Goal: Task Accomplishment & Management: Complete application form

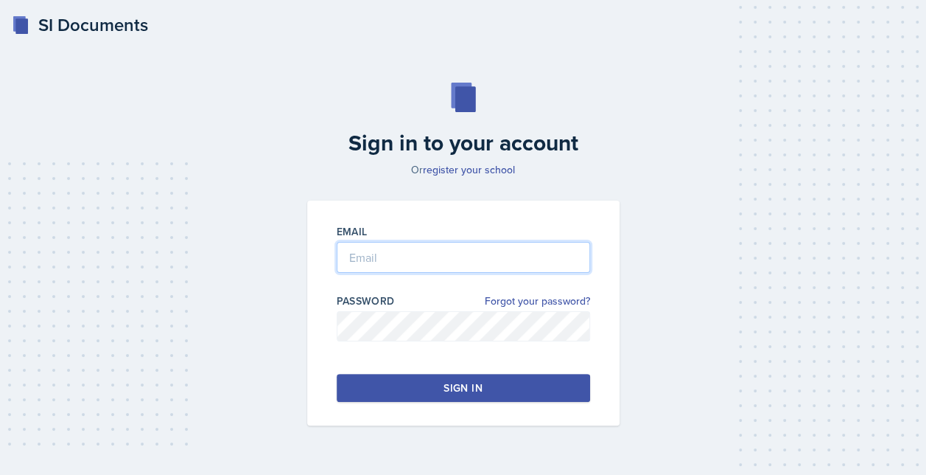
type input "[EMAIL_ADDRESS][DOMAIN_NAME]"
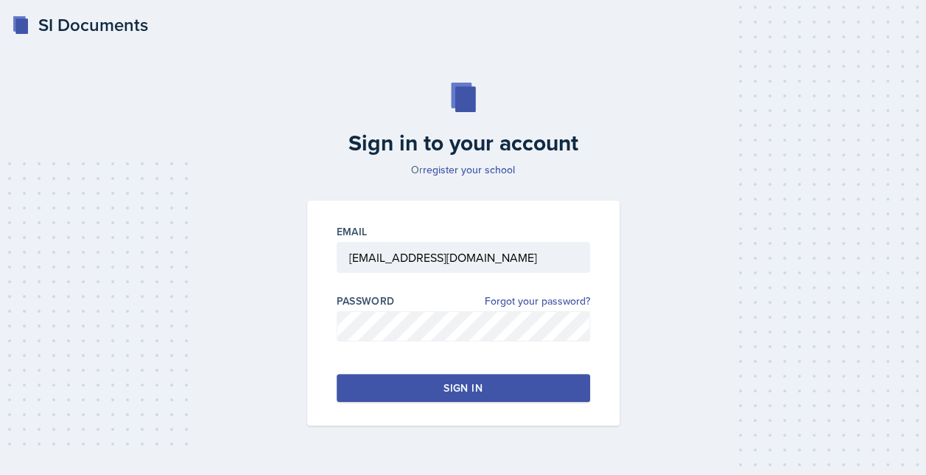
click at [391, 385] on button "Sign in" at bounding box center [464, 388] width 254 height 28
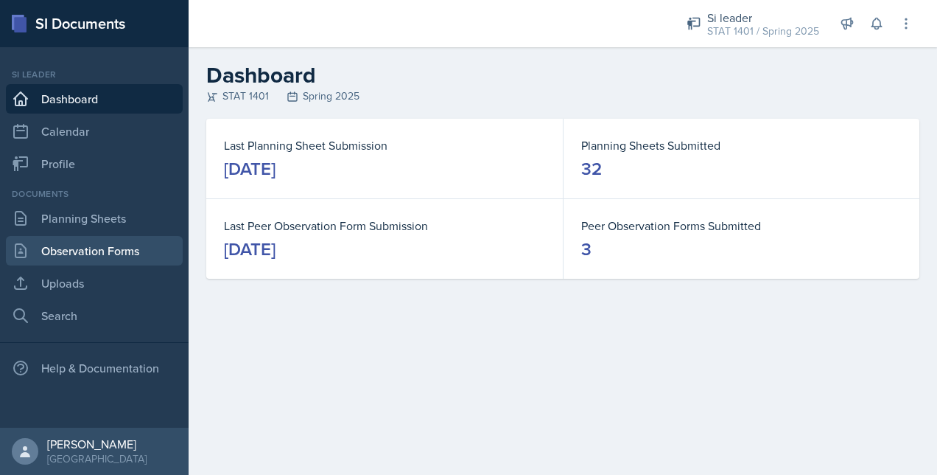
click at [105, 251] on link "Observation Forms" at bounding box center [94, 250] width 177 height 29
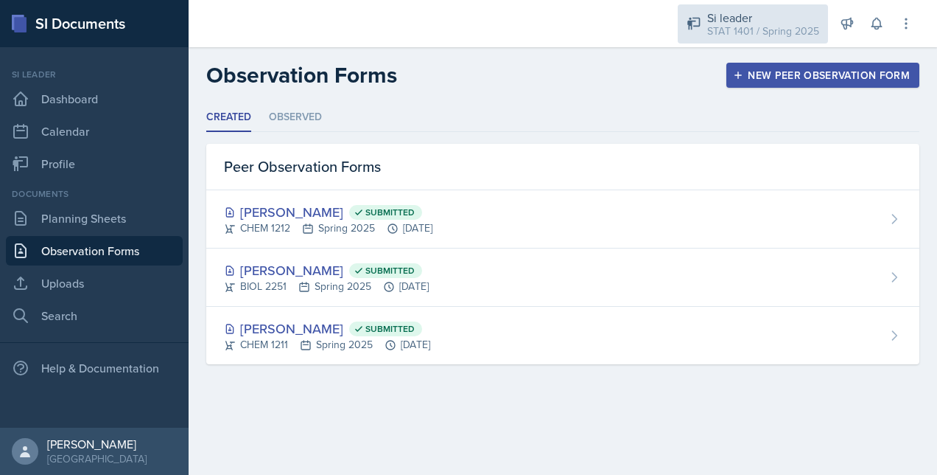
click at [740, 28] on div "STAT 1401 / Spring 2025" at bounding box center [763, 31] width 112 height 15
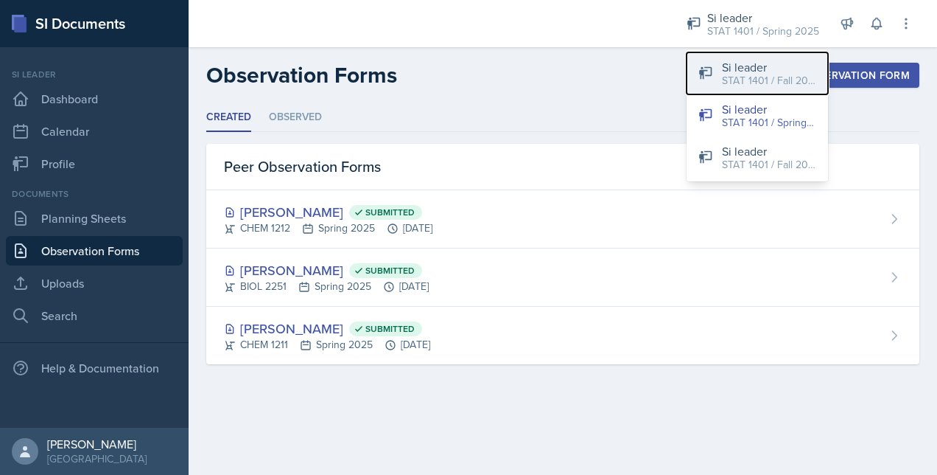
click at [754, 65] on div "Si leader" at bounding box center [769, 67] width 94 height 18
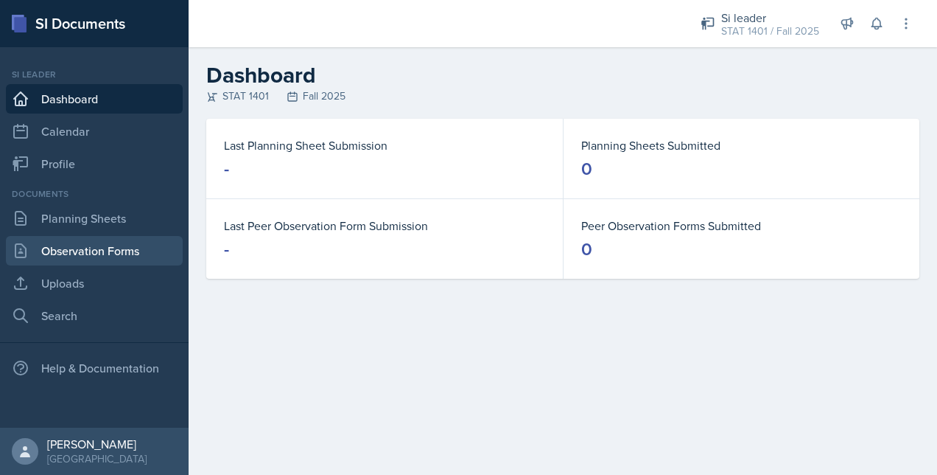
click at [75, 251] on link "Observation Forms" at bounding box center [94, 250] width 177 height 29
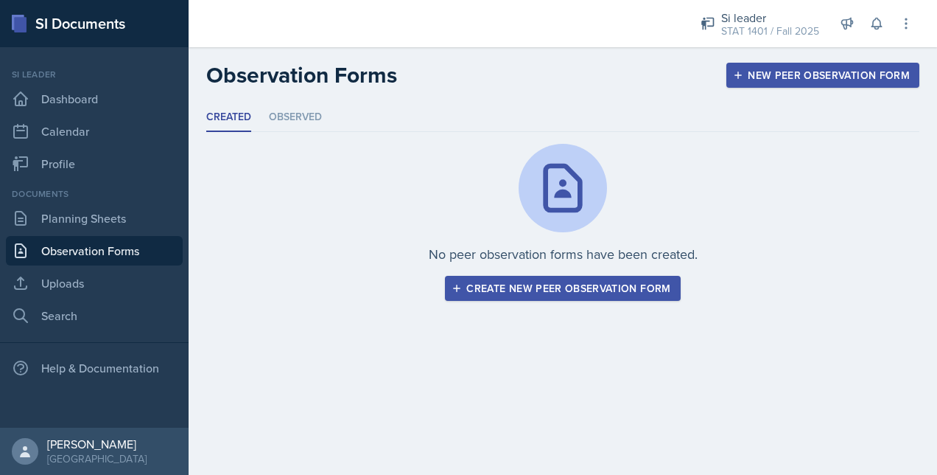
drag, startPoint x: 523, startPoint y: 227, endPoint x: 273, endPoint y: 25, distance: 321.8
click at [349, 244] on div "No peer observation forms have been created. Create new peer observation form" at bounding box center [562, 222] width 713 height 157
click at [562, 311] on div "Created Observed Created Observed No peer observation forms have been created. …" at bounding box center [563, 219] width 749 height 233
click at [556, 290] on div "Create new peer observation form" at bounding box center [563, 288] width 216 height 12
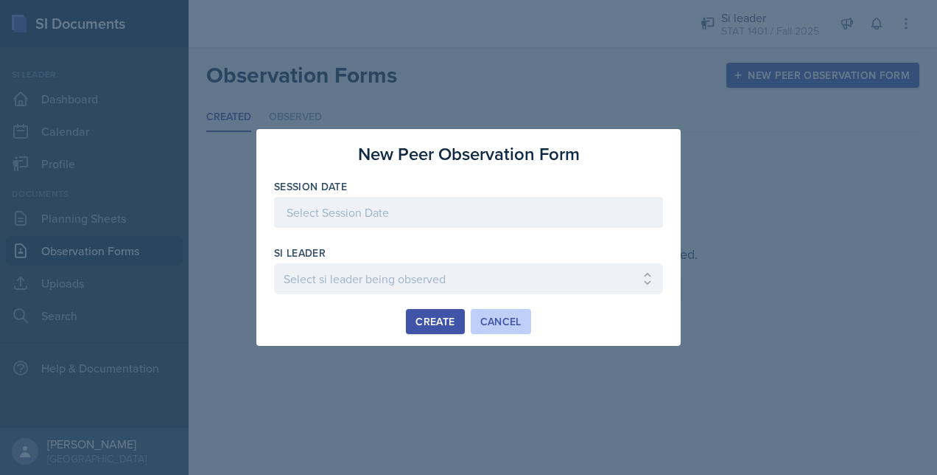
click at [503, 311] on button "Cancel" at bounding box center [501, 321] width 60 height 25
